Goal: Task Accomplishment & Management: Complete application form

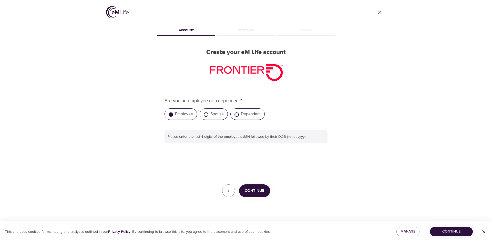
click at [180, 114] on label "Employee" at bounding box center [184, 113] width 18 height 5
click at [173, 114] on input "Employee" at bounding box center [171, 114] width 4 height 4
click at [256, 135] on input "text" at bounding box center [245, 137] width 163 height 14
click at [259, 191] on span "Continue" at bounding box center [255, 191] width 20 height 7
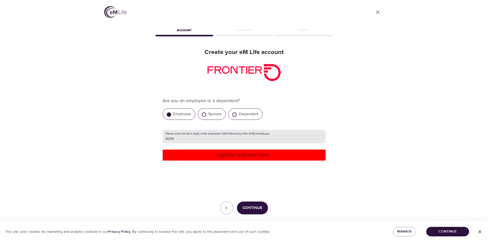
click at [227, 142] on input "6279" at bounding box center [244, 137] width 163 height 14
type input "627909141981"
click at [246, 156] on p "Eligibility verification failed." at bounding box center [244, 155] width 159 height 7
click at [253, 210] on span "Continue" at bounding box center [253, 208] width 20 height 7
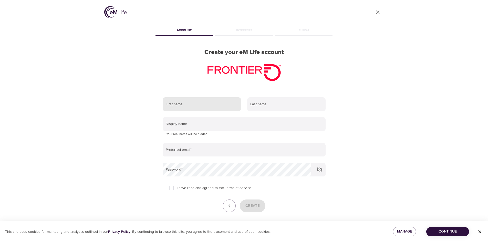
click at [210, 106] on input "text" at bounding box center [202, 104] width 78 height 14
type input "[PERSON_NAME]"
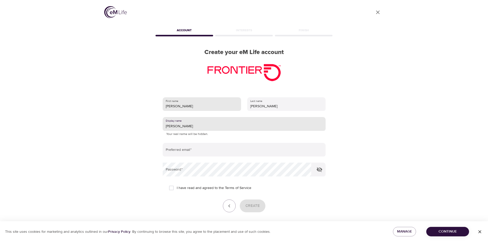
type input "[PERSON_NAME]"
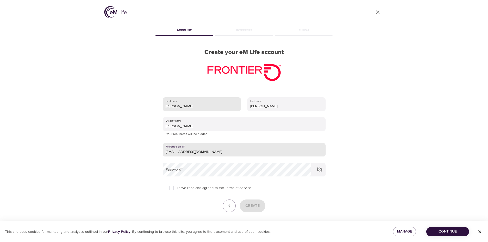
type input "[EMAIL_ADDRESS][DOMAIN_NAME]"
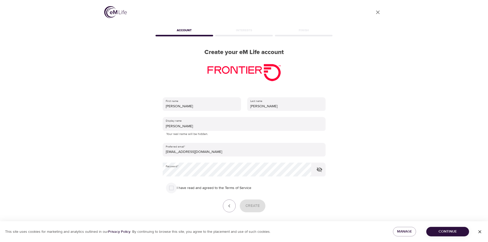
click at [173, 188] on input "I have read and agreed to the Terms of Service" at bounding box center [171, 188] width 11 height 11
checkbox input "true"
click at [322, 171] on icon "button" at bounding box center [319, 170] width 6 height 6
click at [257, 204] on span "Create" at bounding box center [252, 206] width 14 height 7
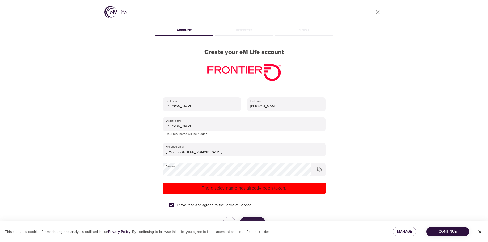
scroll to position [36, 0]
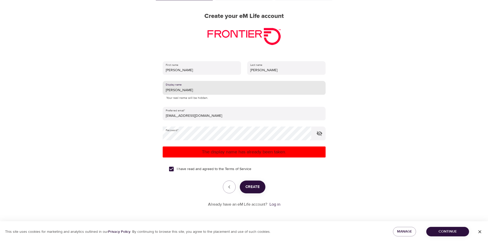
click at [196, 91] on input "[PERSON_NAME]" at bounding box center [244, 88] width 163 height 14
click at [193, 91] on input "[PERSON_NAME]" at bounding box center [244, 88] width 163 height 14
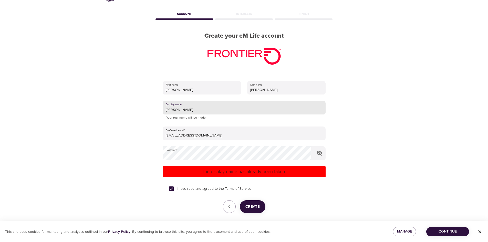
scroll to position [0, 0]
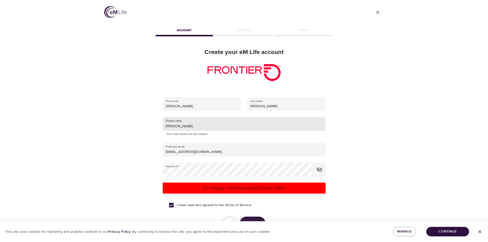
click at [198, 128] on input "[PERSON_NAME]" at bounding box center [244, 124] width 163 height 14
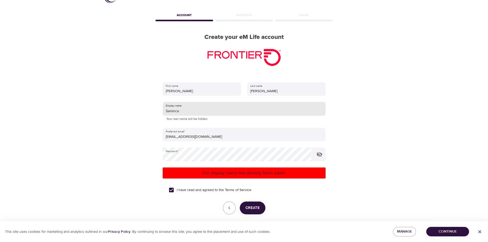
scroll to position [36, 0]
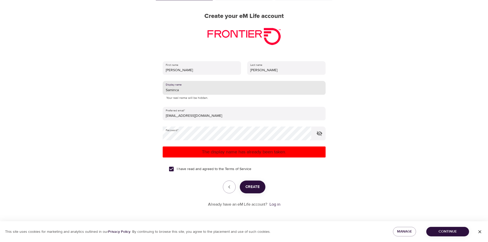
type input "Saminca"
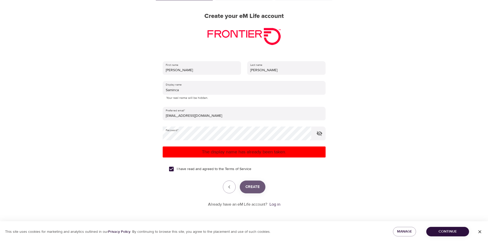
click at [251, 187] on span "Create" at bounding box center [252, 187] width 14 height 7
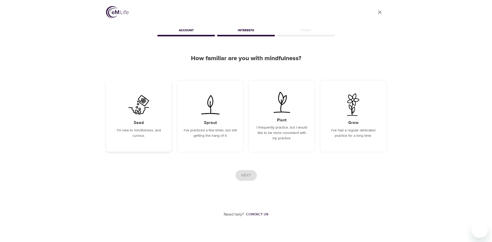
click at [140, 108] on img at bounding box center [139, 104] width 26 height 23
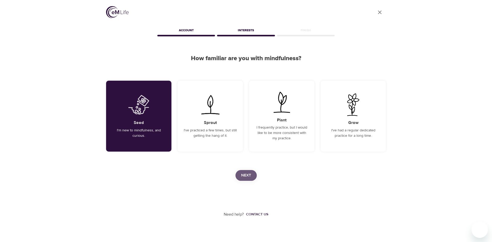
click at [250, 174] on span "Next" at bounding box center [246, 175] width 10 height 7
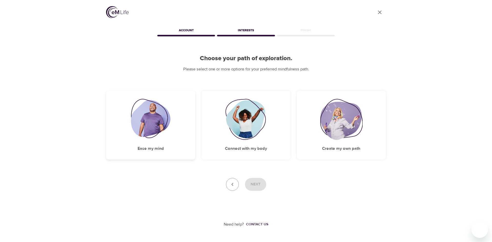
click at [151, 115] on img at bounding box center [151, 119] width 40 height 41
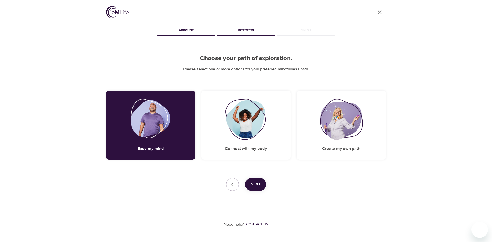
click at [259, 183] on span "Next" at bounding box center [256, 184] width 10 height 7
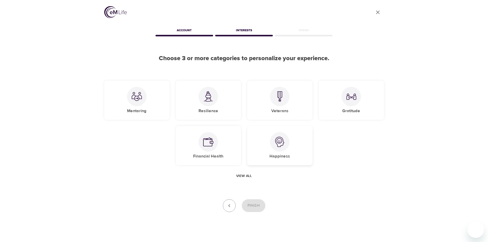
click at [273, 144] on div at bounding box center [279, 141] width 19 height 19
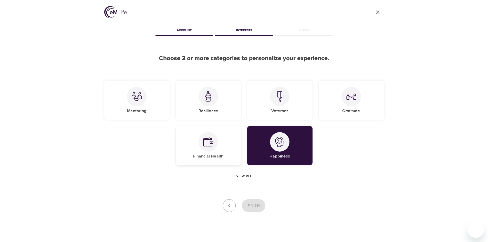
click at [216, 139] on div at bounding box center [208, 141] width 19 height 19
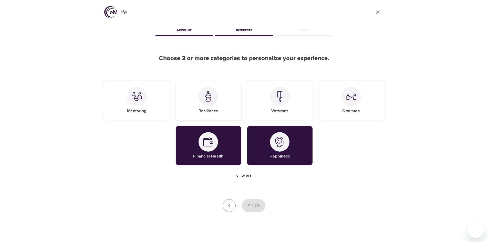
click at [221, 106] on div "Resilience" at bounding box center [208, 100] width 65 height 39
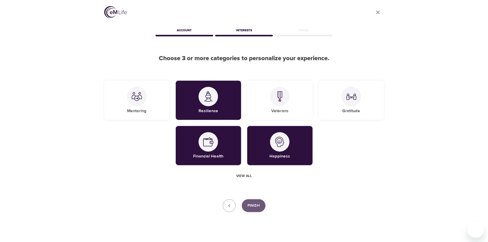
click at [253, 203] on span "Finish" at bounding box center [253, 205] width 12 height 7
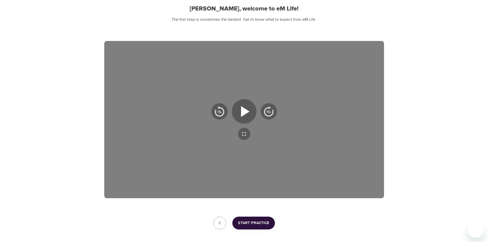
scroll to position [74, 0]
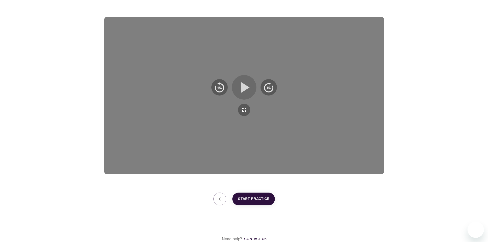
click at [247, 87] on icon "button" at bounding box center [245, 87] width 8 height 11
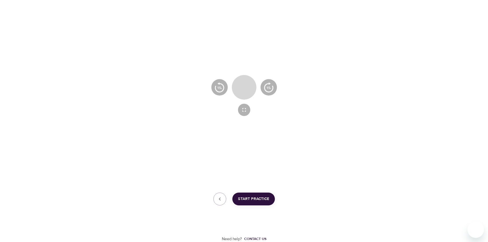
click at [247, 87] on icon "button" at bounding box center [244, 87] width 9 height 11
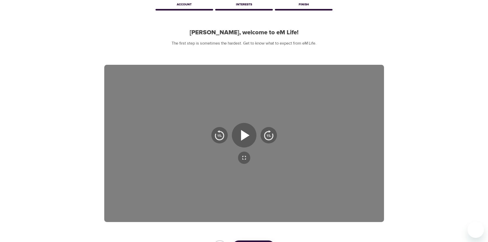
scroll to position [0, 0]
